Goal: Information Seeking & Learning: Understand process/instructions

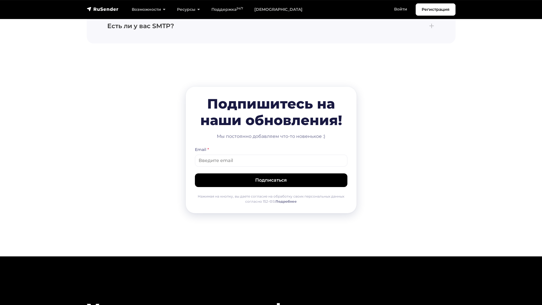
scroll to position [2876, 0]
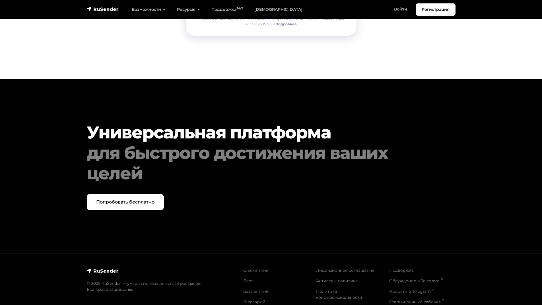
click at [338, 268] on link "Лицензионное соглашение" at bounding box center [345, 270] width 59 height 5
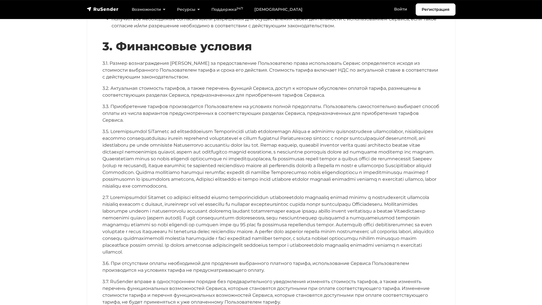
scroll to position [1024, 0]
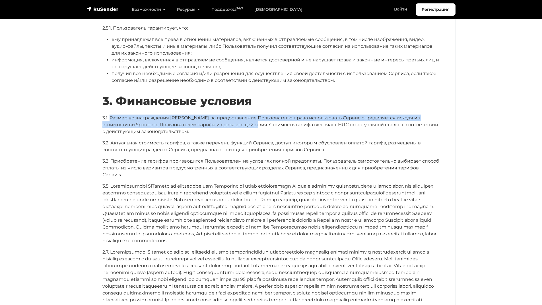
drag, startPoint x: 109, startPoint y: 109, endPoint x: 241, endPoint y: 117, distance: 132.4
click at [241, 117] on p "3.1. Размер вознаграждения RuSender за предоставление Пользователю права исполь…" at bounding box center [270, 125] width 337 height 20
copy p "Размер вознаграждения RuSender за предоставление Пользователю права использоват…"
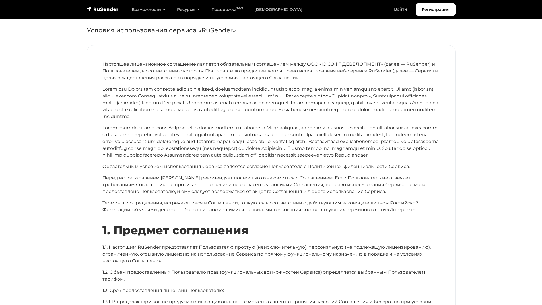
scroll to position [0, 0]
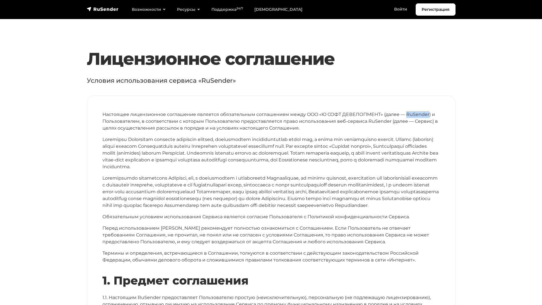
drag, startPoint x: 405, startPoint y: 113, endPoint x: 427, endPoint y: 113, distance: 21.9
click at [427, 113] on p "Настоящее лицензионное соглашение является обязательным соглашением между OOO «…" at bounding box center [270, 121] width 337 height 20
copy p "RuSender"
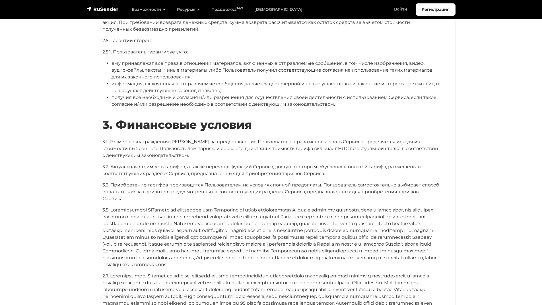
scroll to position [1081, 0]
